Goal: Information Seeking & Learning: Learn about a topic

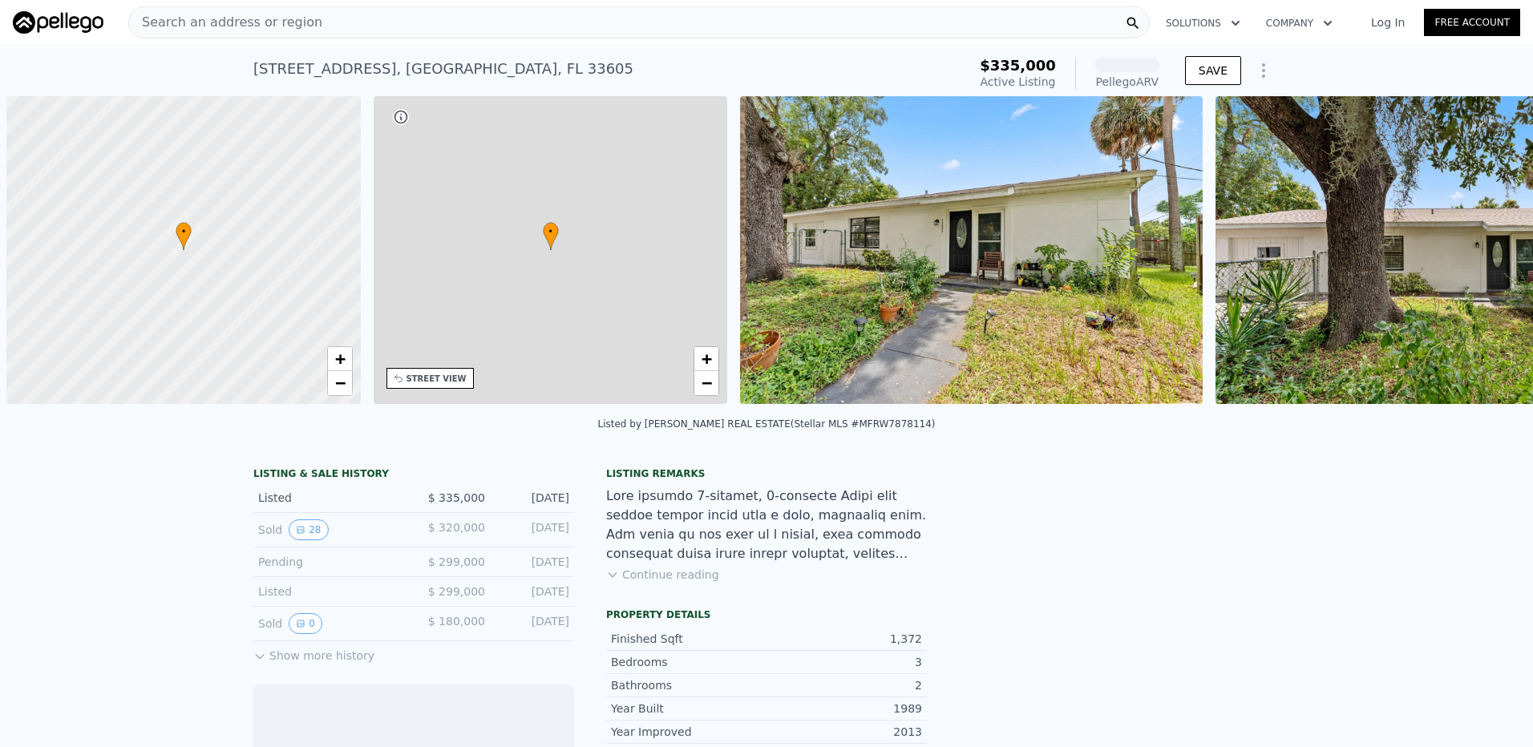
scroll to position [0, 6]
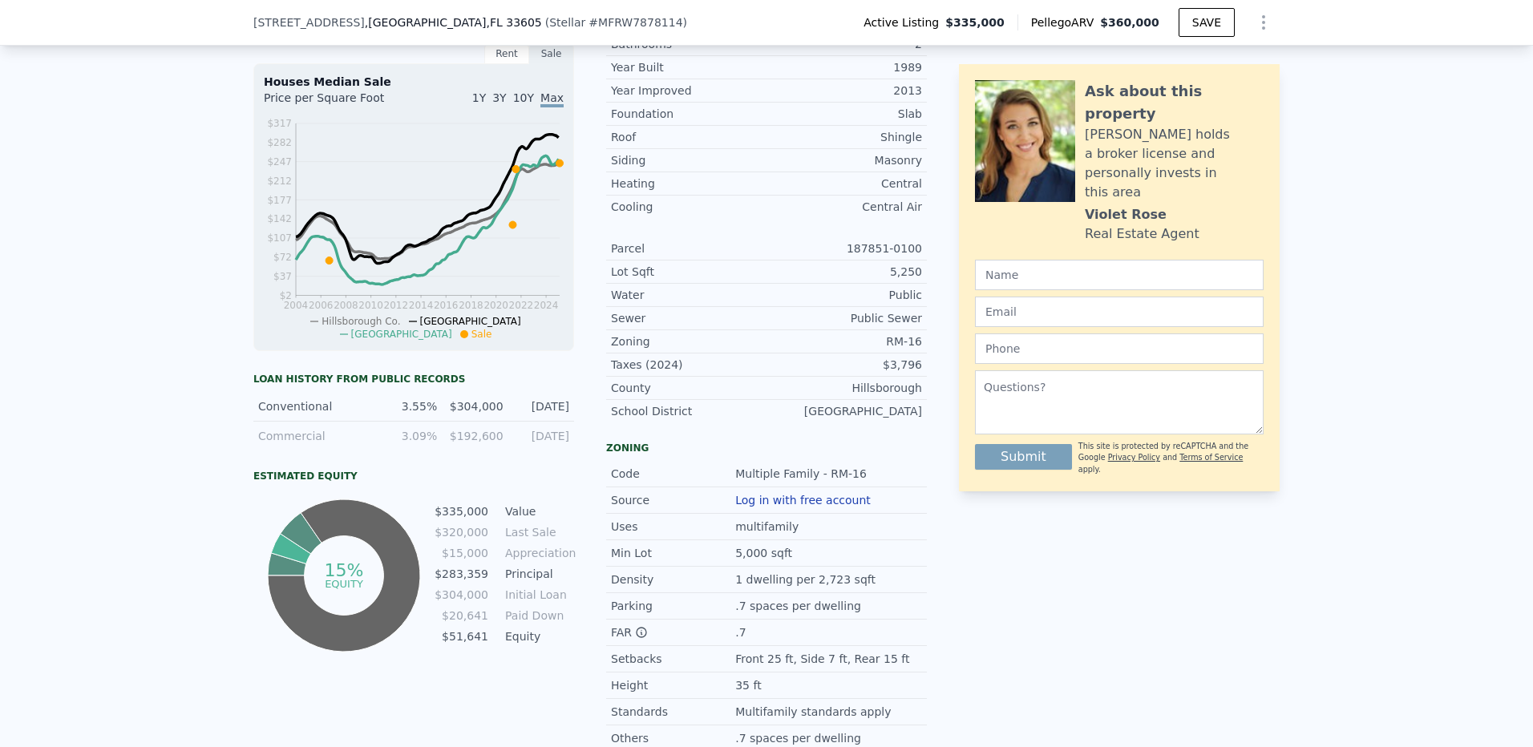
scroll to position [475, 0]
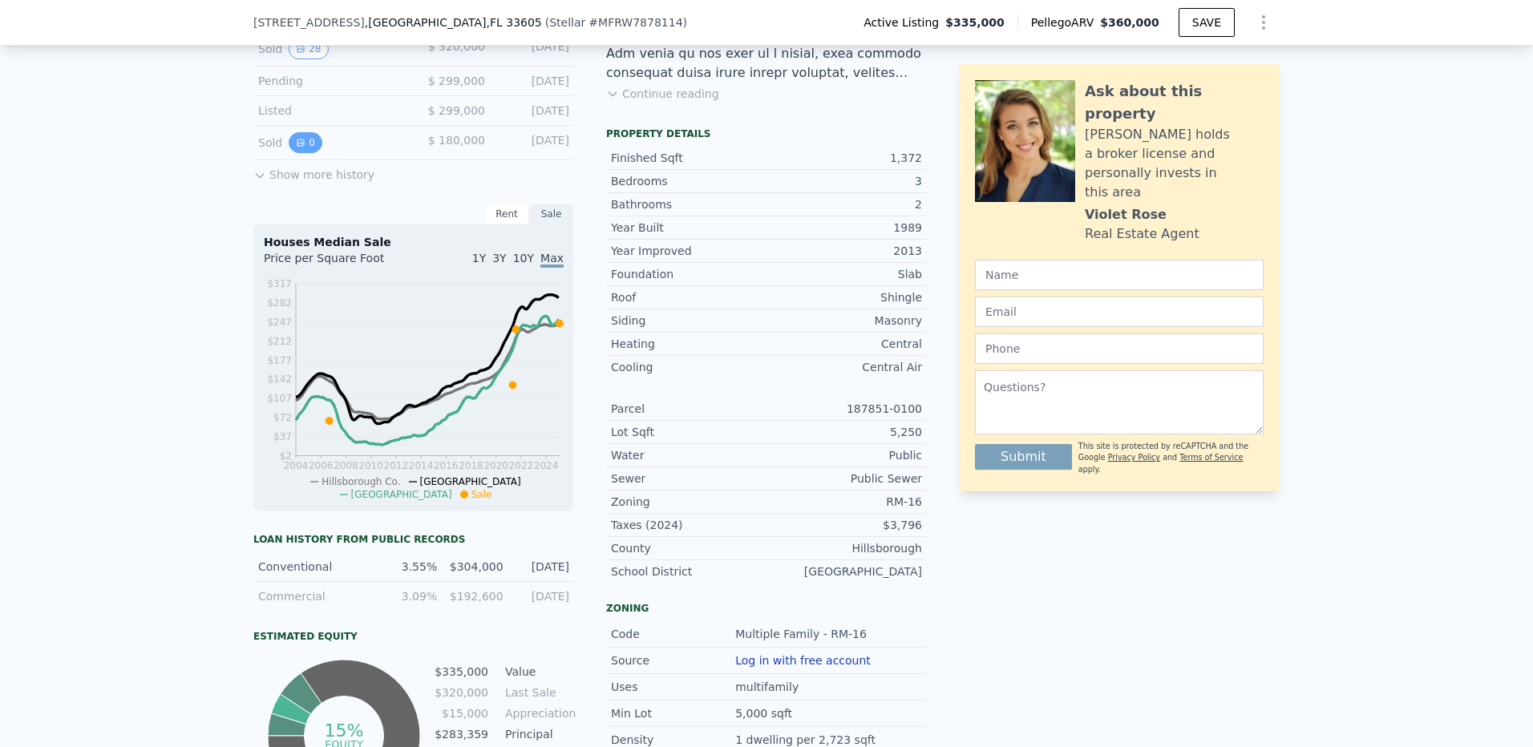
click at [297, 146] on icon "View historical data" at bounding box center [300, 142] width 6 height 6
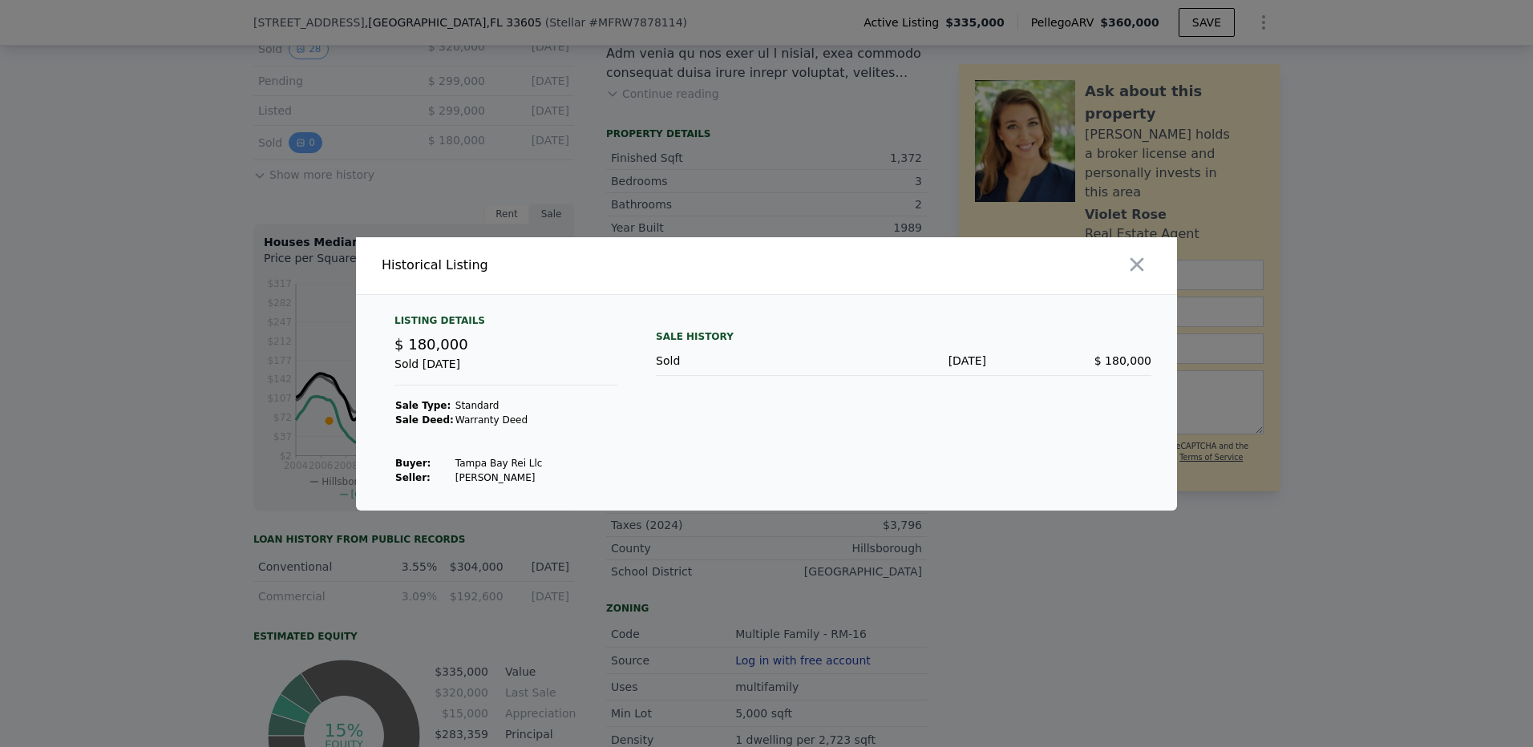
click at [295, 157] on div at bounding box center [766, 373] width 1533 height 747
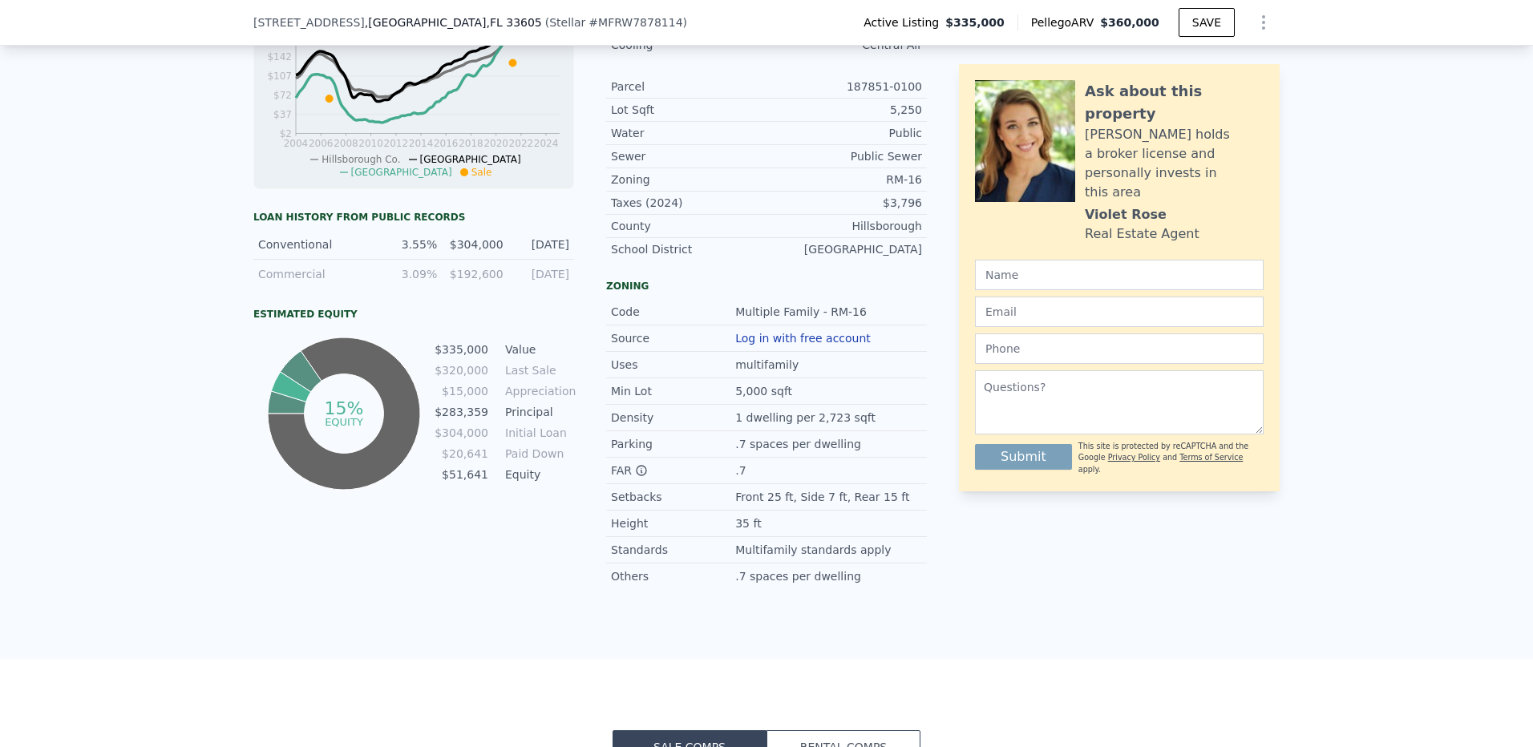
scroll to position [796, 0]
click at [677, 480] on div "FAR Floor Area Ratio" at bounding box center [673, 472] width 124 height 16
click at [676, 507] on div "Setbacks" at bounding box center [673, 499] width 124 height 16
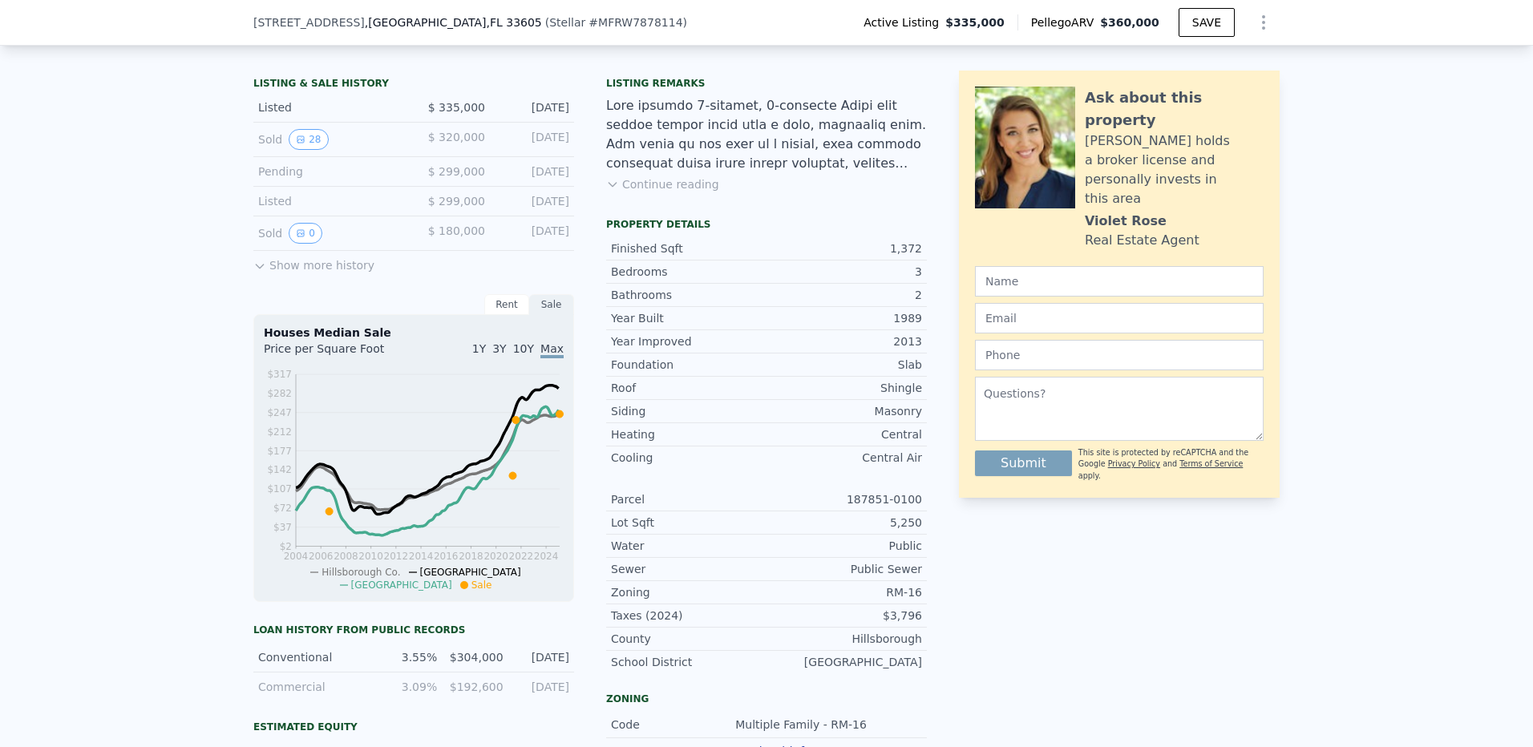
scroll to position [475, 0]
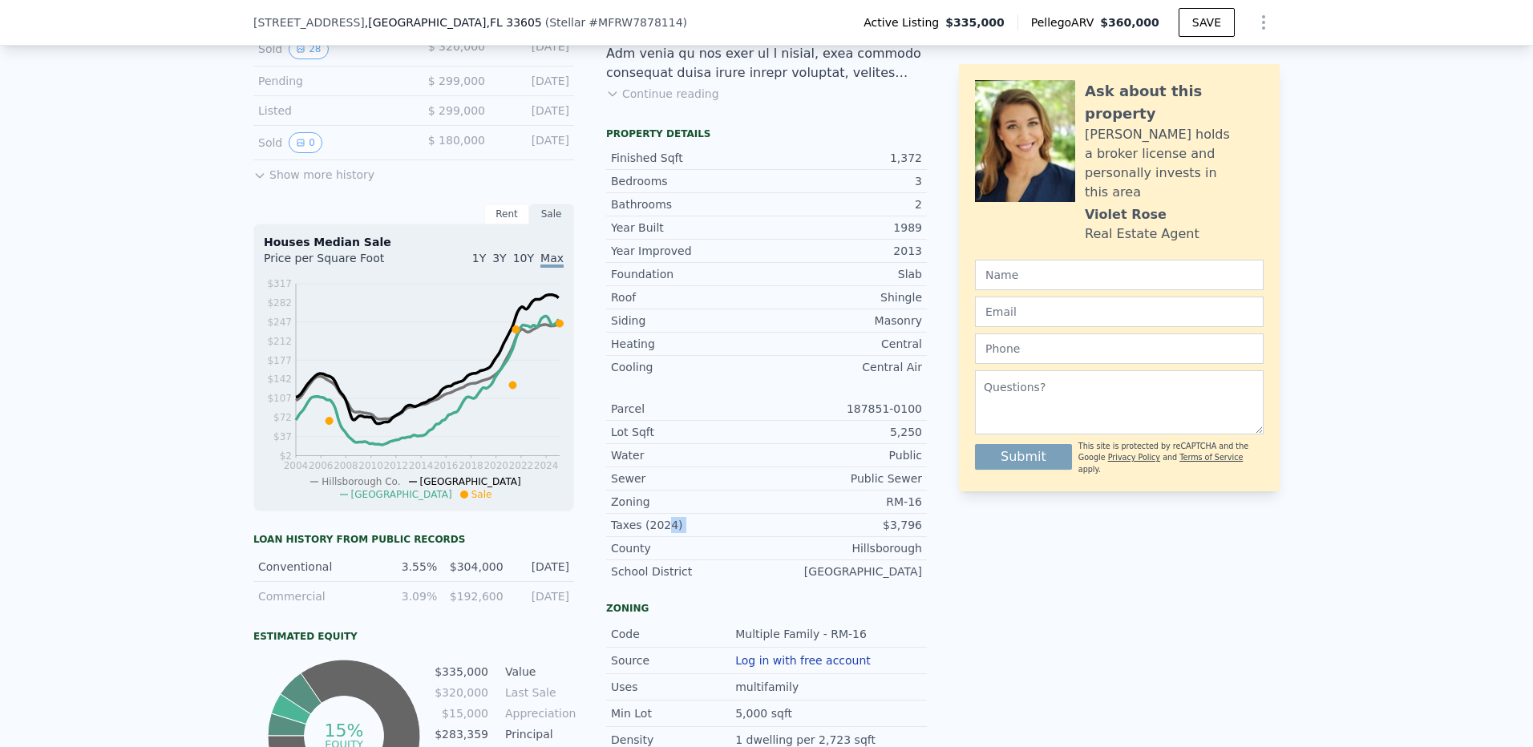
drag, startPoint x: 654, startPoint y: 530, endPoint x: 820, endPoint y: 532, distance: 166.0
click at [820, 532] on div "Taxes (2024) $3,796" at bounding box center [766, 525] width 321 height 23
drag, startPoint x: 820, startPoint y: 532, endPoint x: 671, endPoint y: 570, distance: 154.0
click at [671, 560] on div "[GEOGRAPHIC_DATA]" at bounding box center [766, 548] width 321 height 23
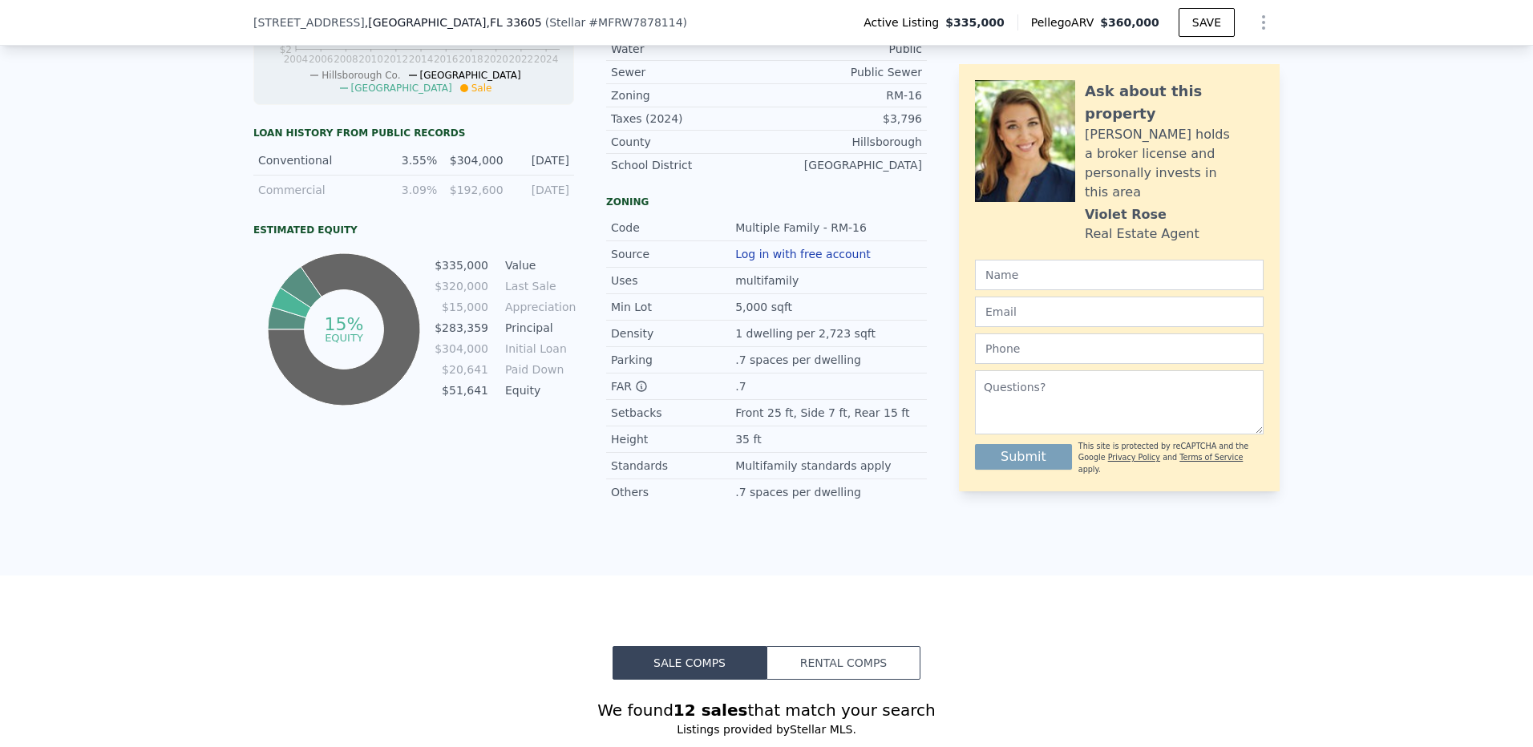
scroll to position [722, 0]
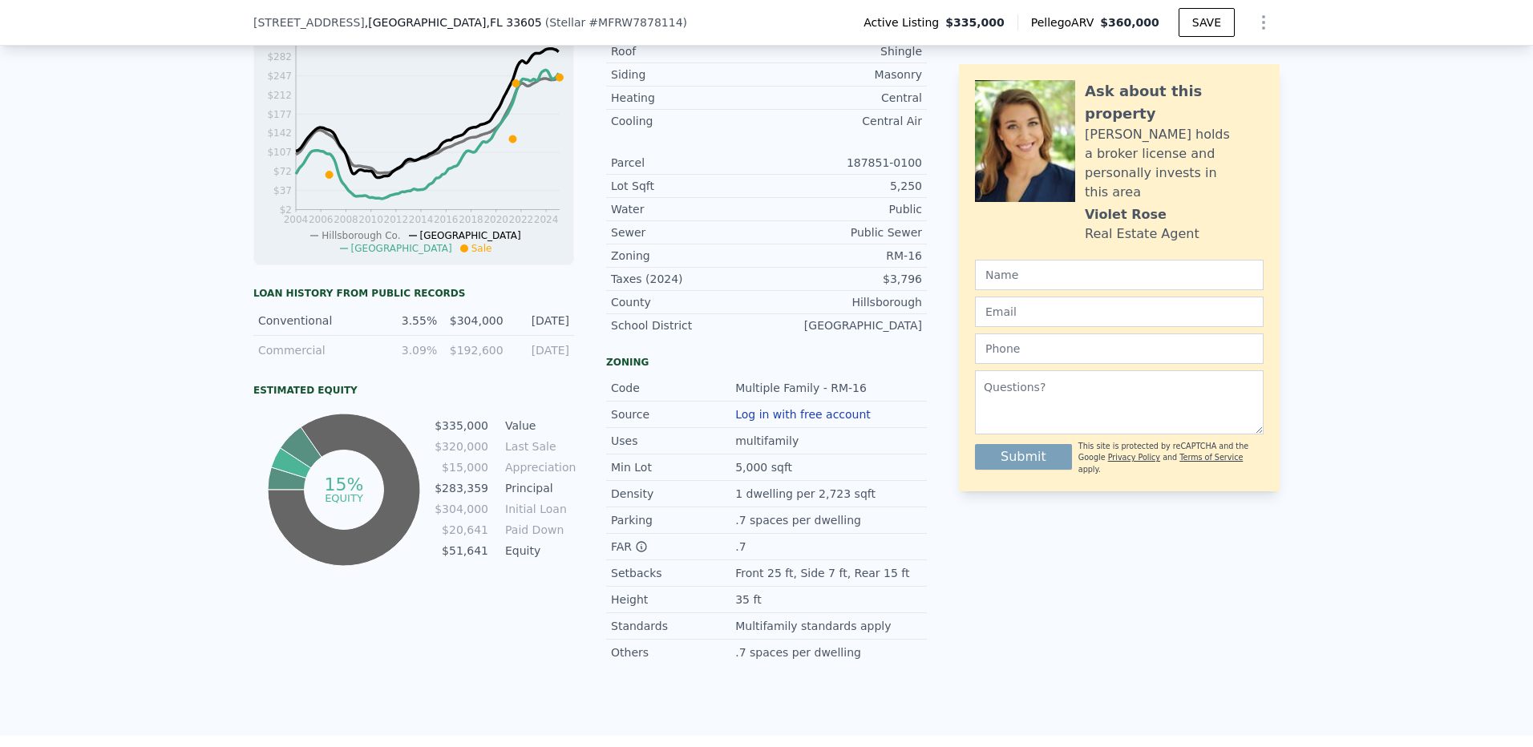
drag, startPoint x: 584, startPoint y: 333, endPoint x: 250, endPoint y: 318, distance: 333.8
click at [253, 318] on div "LISTING & SALE HISTORY Listed $ 335,000 [DATE] Sold 28 $ 320,000 [DATE] Pending…" at bounding box center [589, 200] width 673 height 932
drag, startPoint x: 250, startPoint y: 318, endPoint x: 197, endPoint y: 329, distance: 53.9
click at [198, 329] on div "LISTING & SALE HISTORY Listed $ 335,000 [DATE] Sold 28 $ 320,000 [DATE] Pending…" at bounding box center [766, 228] width 1533 height 1015
click at [189, 383] on div "LISTING & SALE HISTORY Listed $ 335,000 [DATE] Sold 28 $ 320,000 [DATE] Pending…" at bounding box center [766, 228] width 1533 height 1015
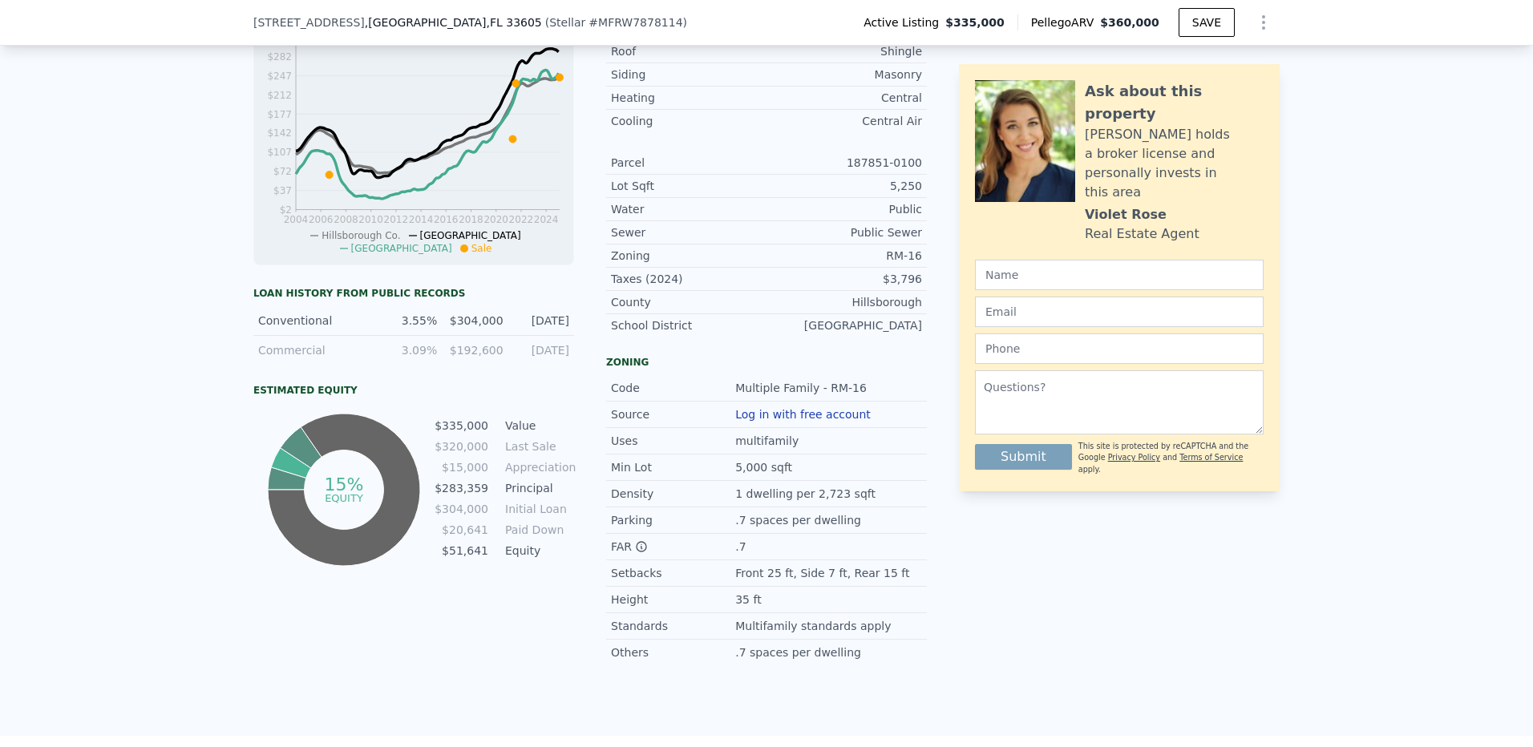
click at [189, 383] on div "LISTING & SALE HISTORY Listed $ 335,000 [DATE] Sold 28 $ 320,000 [DATE] Pending…" at bounding box center [766, 228] width 1533 height 1015
drag, startPoint x: 188, startPoint y: 371, endPoint x: 190, endPoint y: 382, distance: 11.3
click at [188, 370] on div "LISTING & SALE HISTORY Listed $ 335,000 [DATE] Sold 28 $ 320,000 [DATE] Pending…" at bounding box center [766, 228] width 1533 height 1015
drag, startPoint x: 256, startPoint y: 303, endPoint x: 550, endPoint y: 335, distance: 296.0
click at [550, 335] on div "Loan history from public records Conventional 3.55% $304,000 [DATE] Commercial …" at bounding box center [413, 428] width 321 height 283
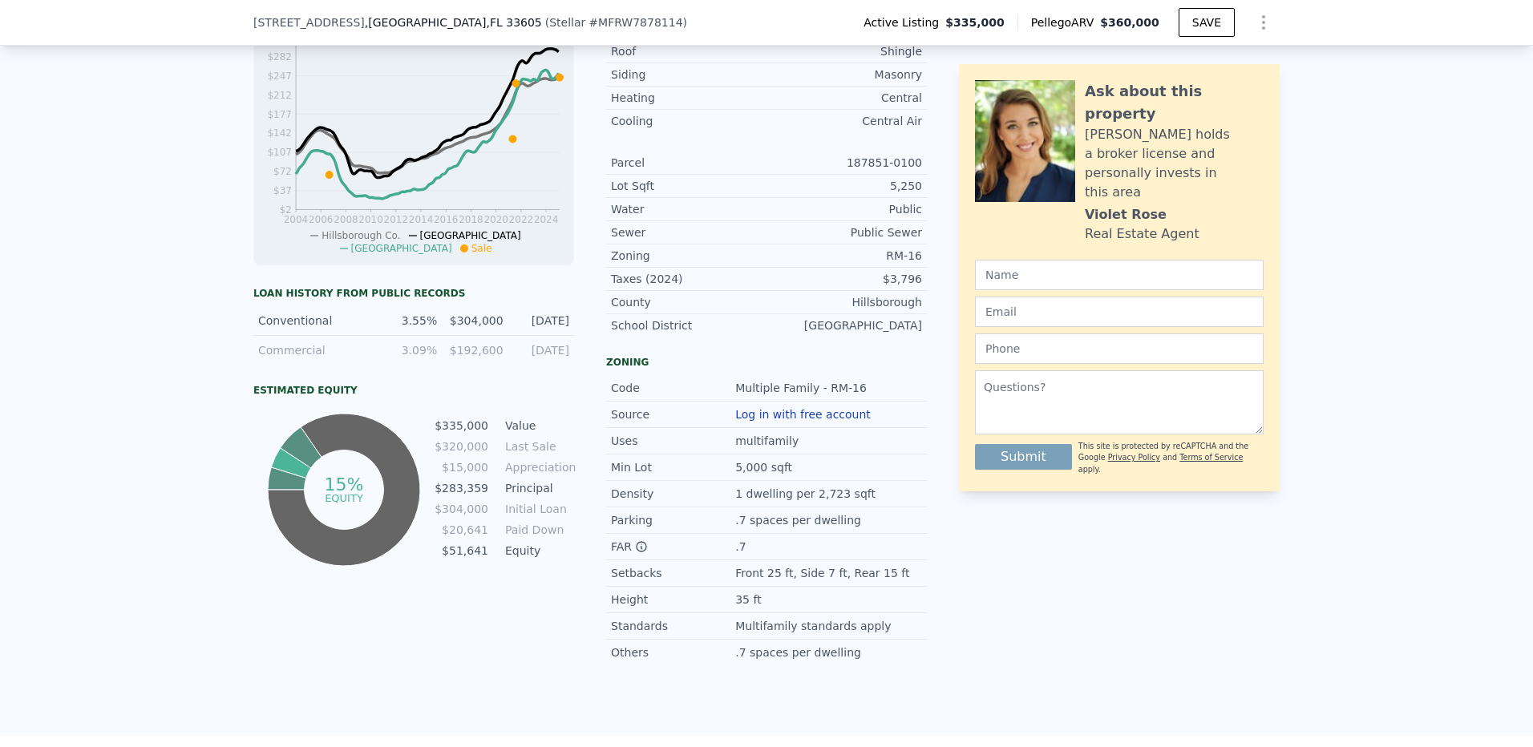
drag, startPoint x: 550, startPoint y: 335, endPoint x: 568, endPoint y: 411, distance: 78.2
click at [568, 411] on div "Estimated Equity 15% equity $335,000 Value $320,000 Last Sale $15,000 Appreciat…" at bounding box center [413, 477] width 321 height 186
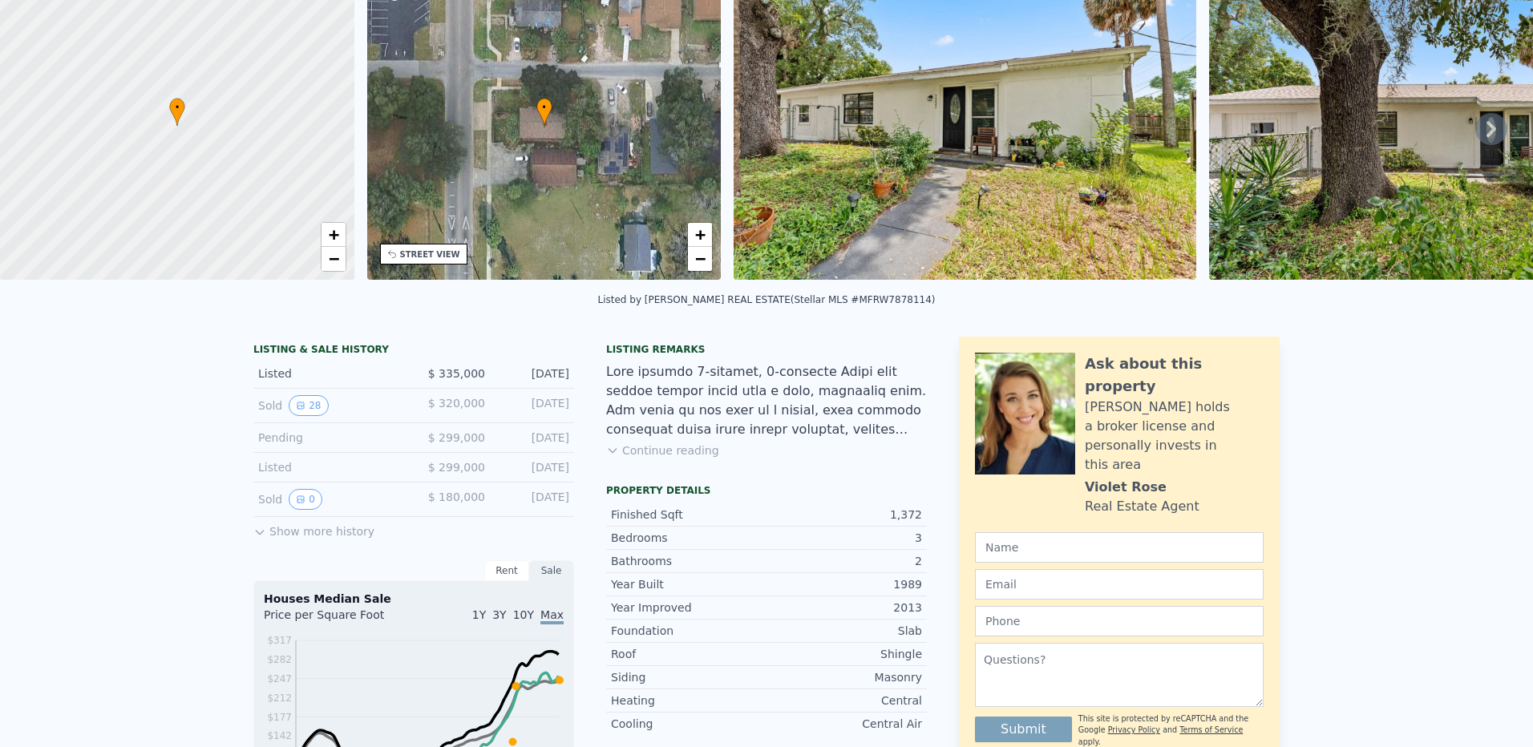
scroll to position [6, 0]
